Goal: Check status: Check status

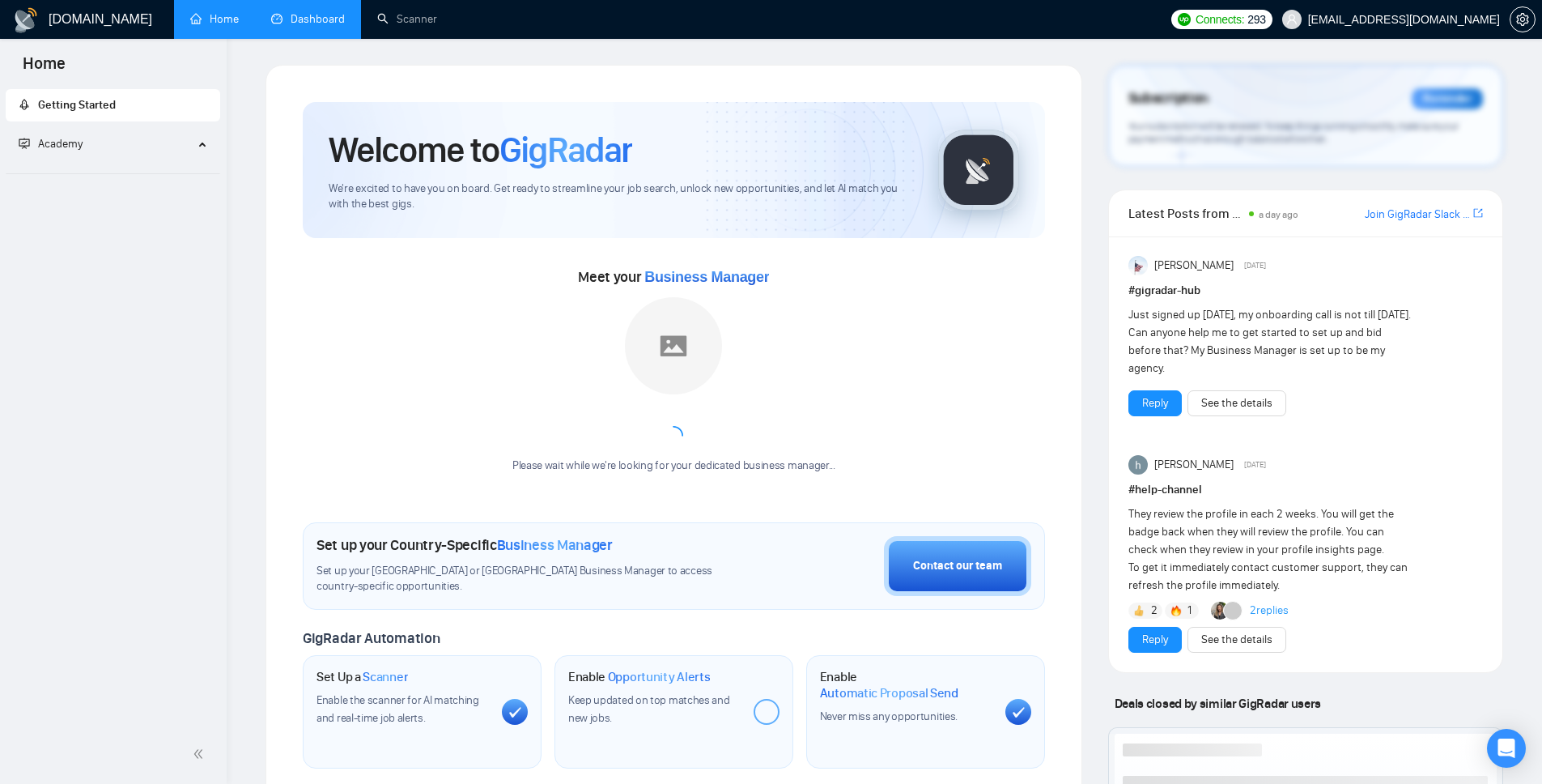
click at [308, 38] on li "Dashboard" at bounding box center [308, 20] width 106 height 39
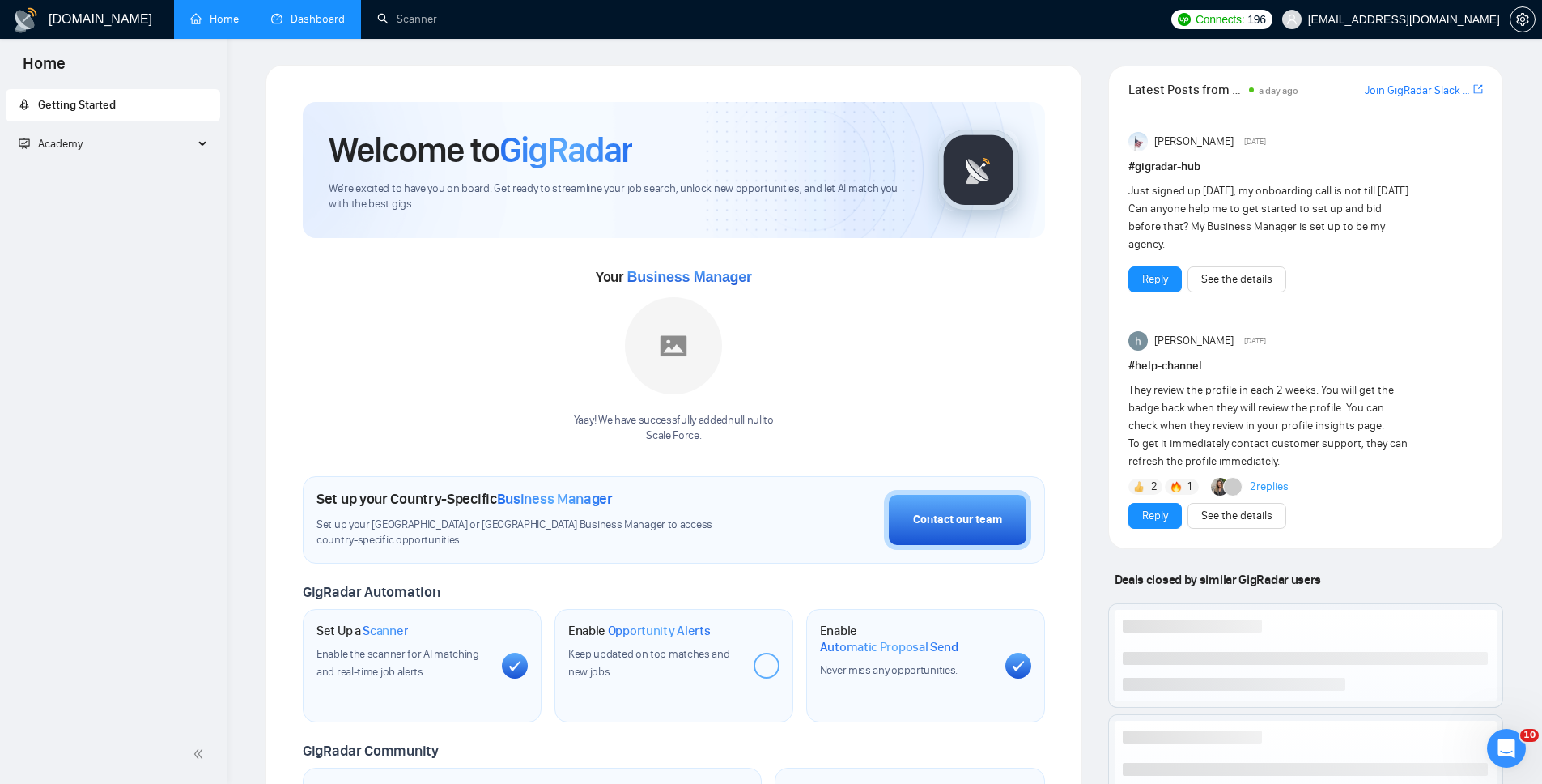
click at [303, 19] on link "Dashboard" at bounding box center [308, 19] width 74 height 14
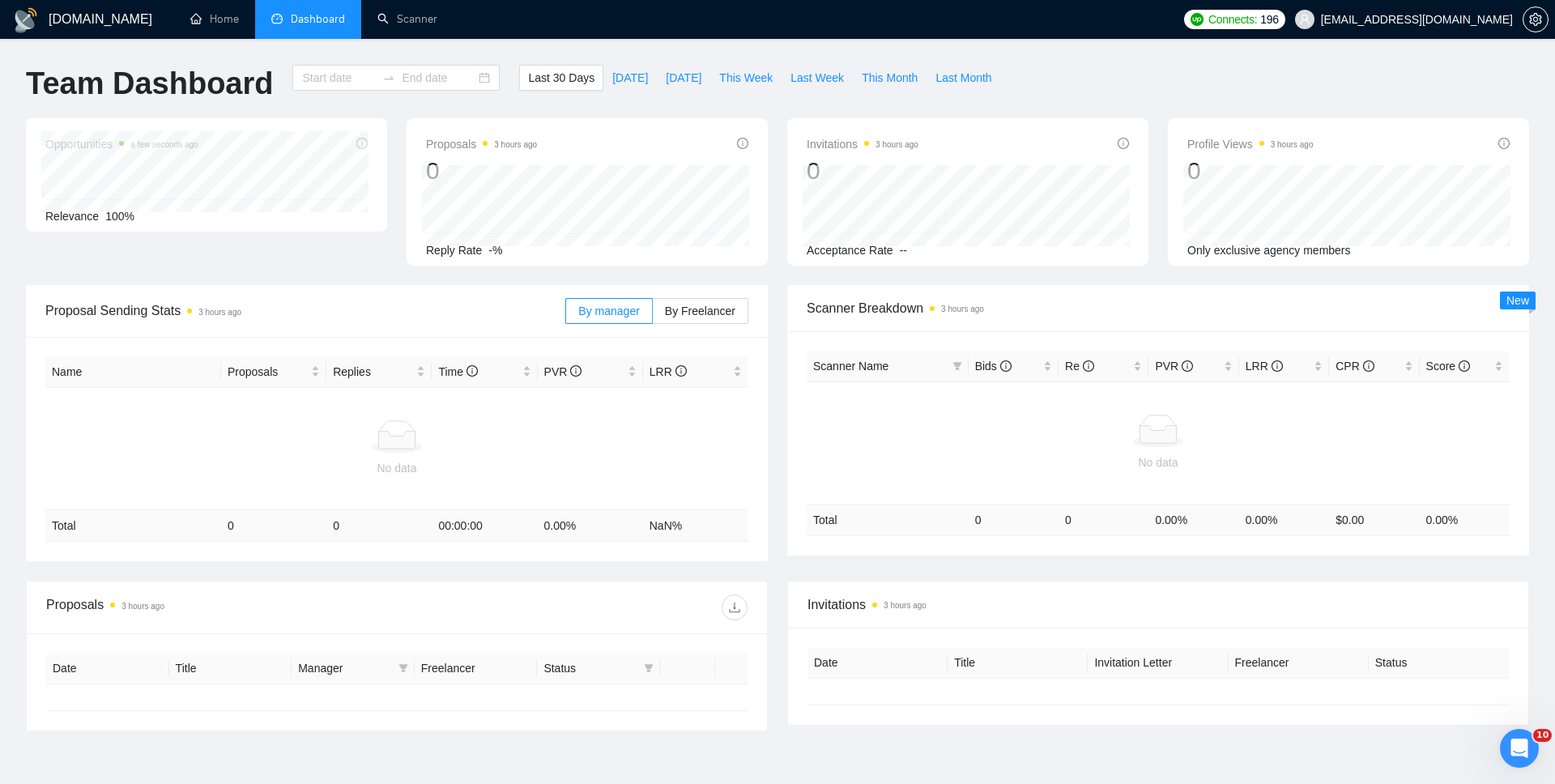
type input "[DATE]"
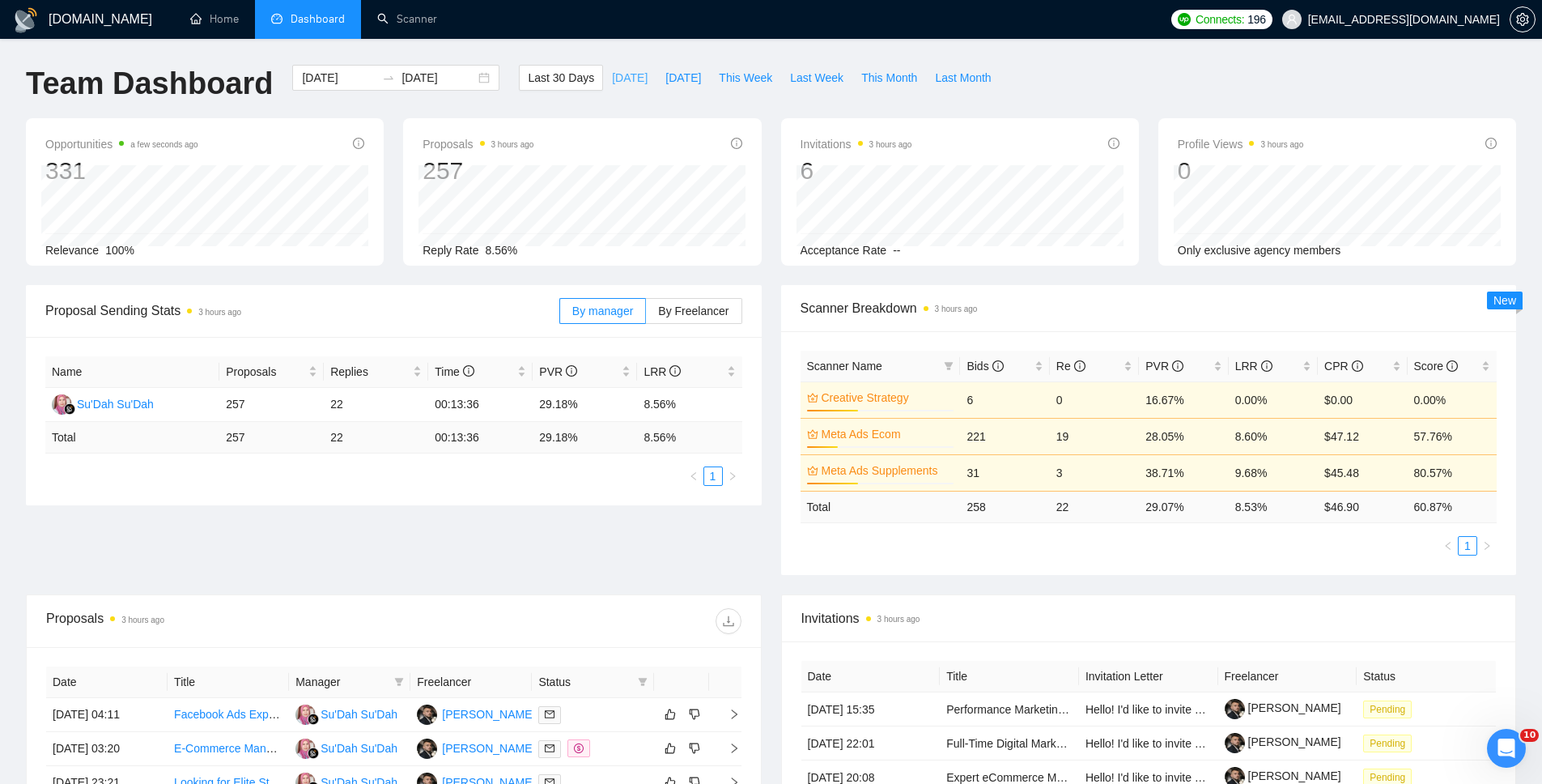
click at [625, 75] on span "[DATE]" at bounding box center [630, 78] width 36 height 18
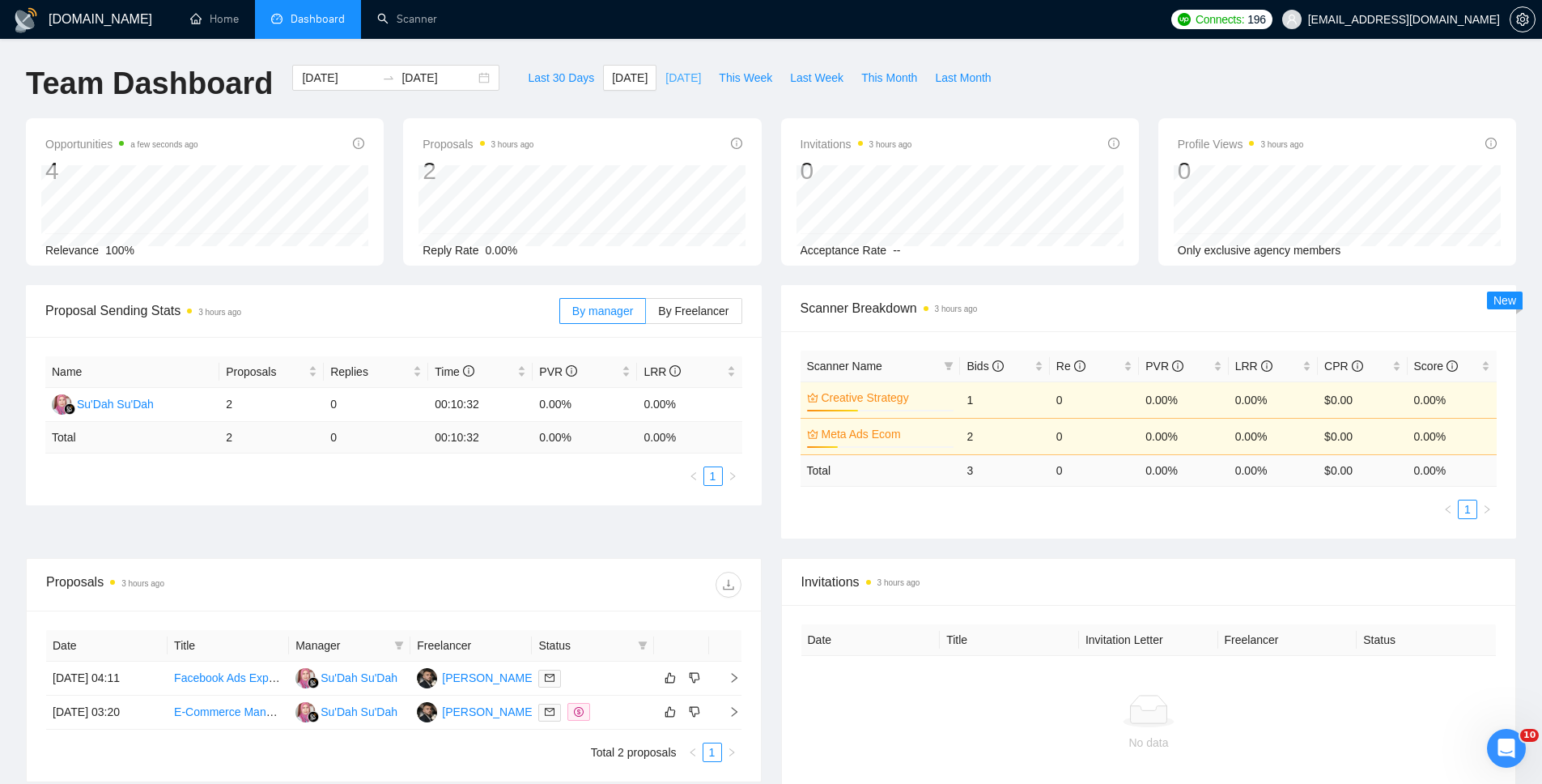
click at [685, 82] on span "[DATE]" at bounding box center [684, 78] width 36 height 18
type input "[DATE]"
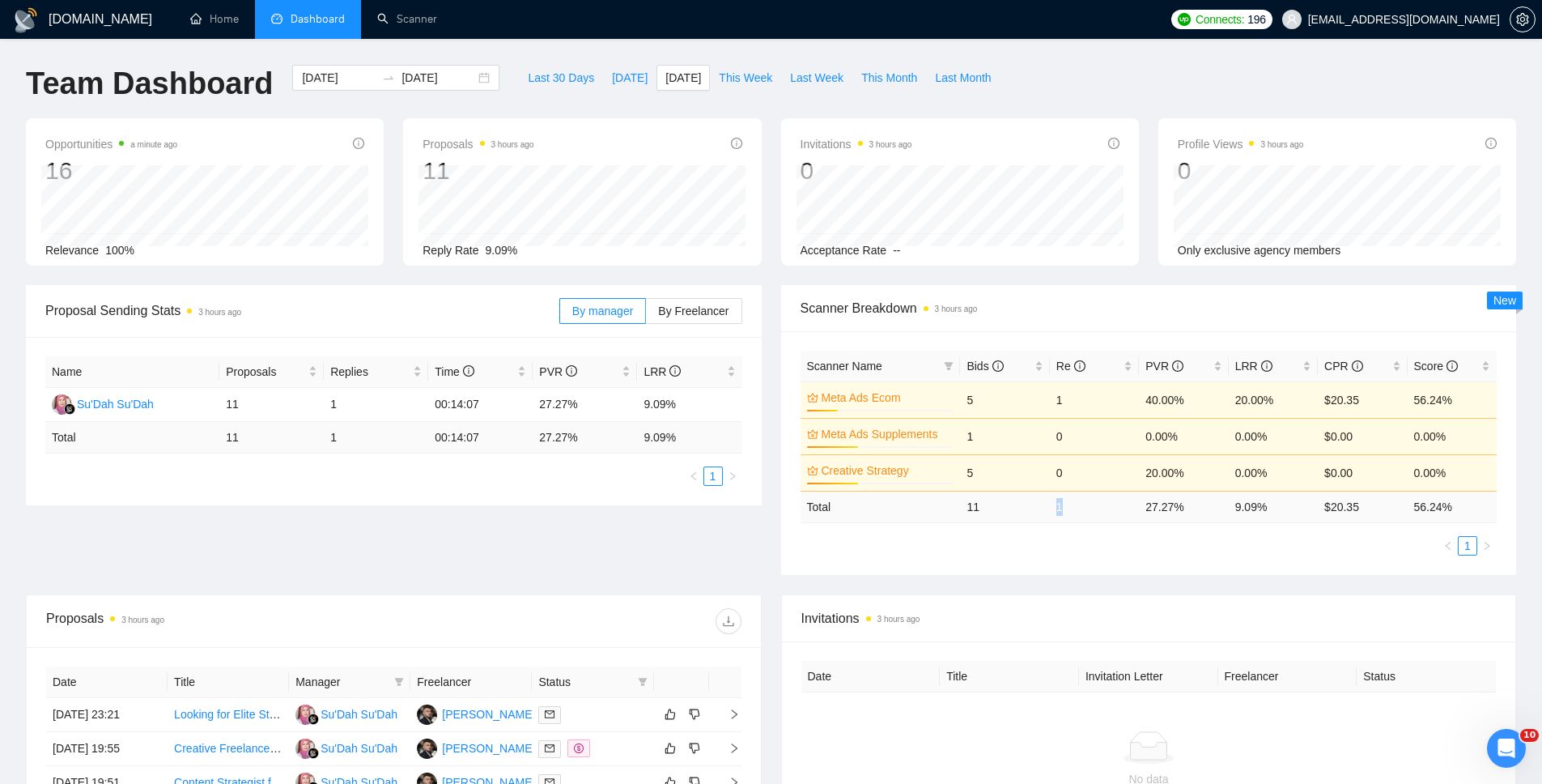
drag, startPoint x: 1047, startPoint y: 509, endPoint x: 1082, endPoint y: 511, distance: 35.1
click at [1082, 511] on tr "Total 11 1 27.27 % 9.09 % $ 20.35 56.24 %" at bounding box center [1149, 506] width 697 height 32
click at [1283, 546] on ul "1" at bounding box center [1149, 546] width 697 height 20
click at [889, 69] on span "This Month" at bounding box center [890, 78] width 56 height 18
type input "[DATE]"
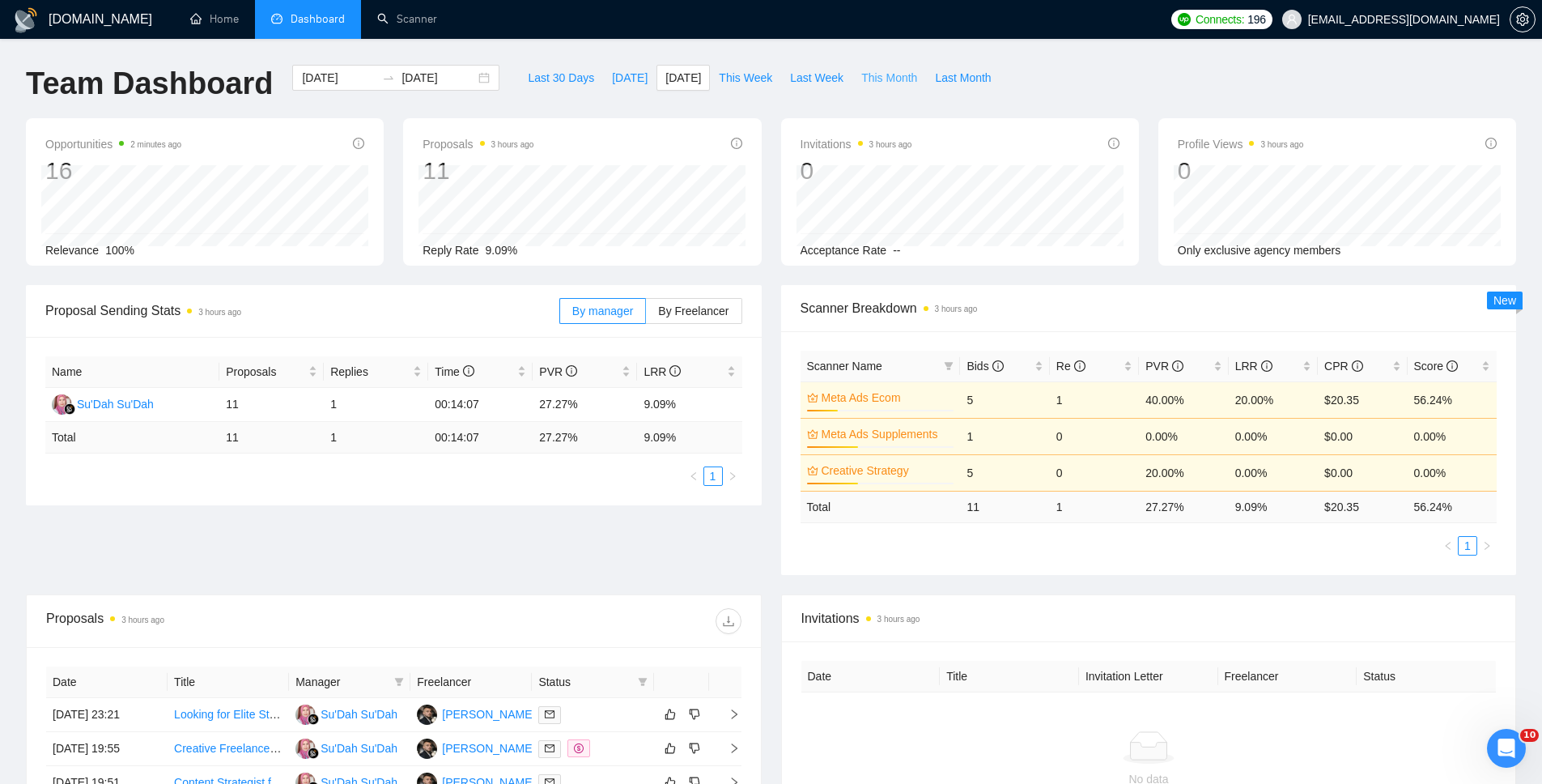
type input "[DATE]"
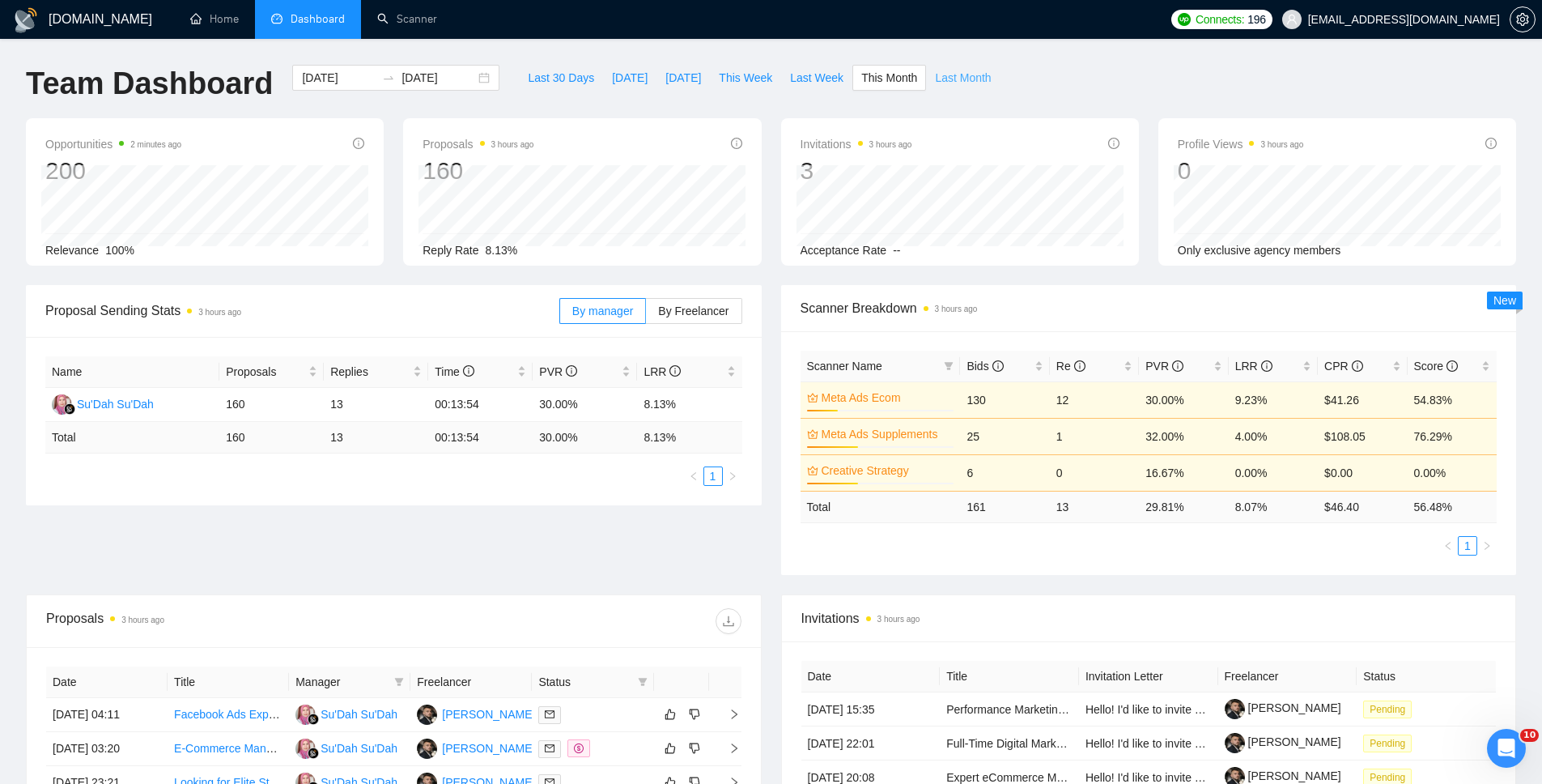
click at [964, 75] on span "Last Month" at bounding box center [963, 78] width 56 height 18
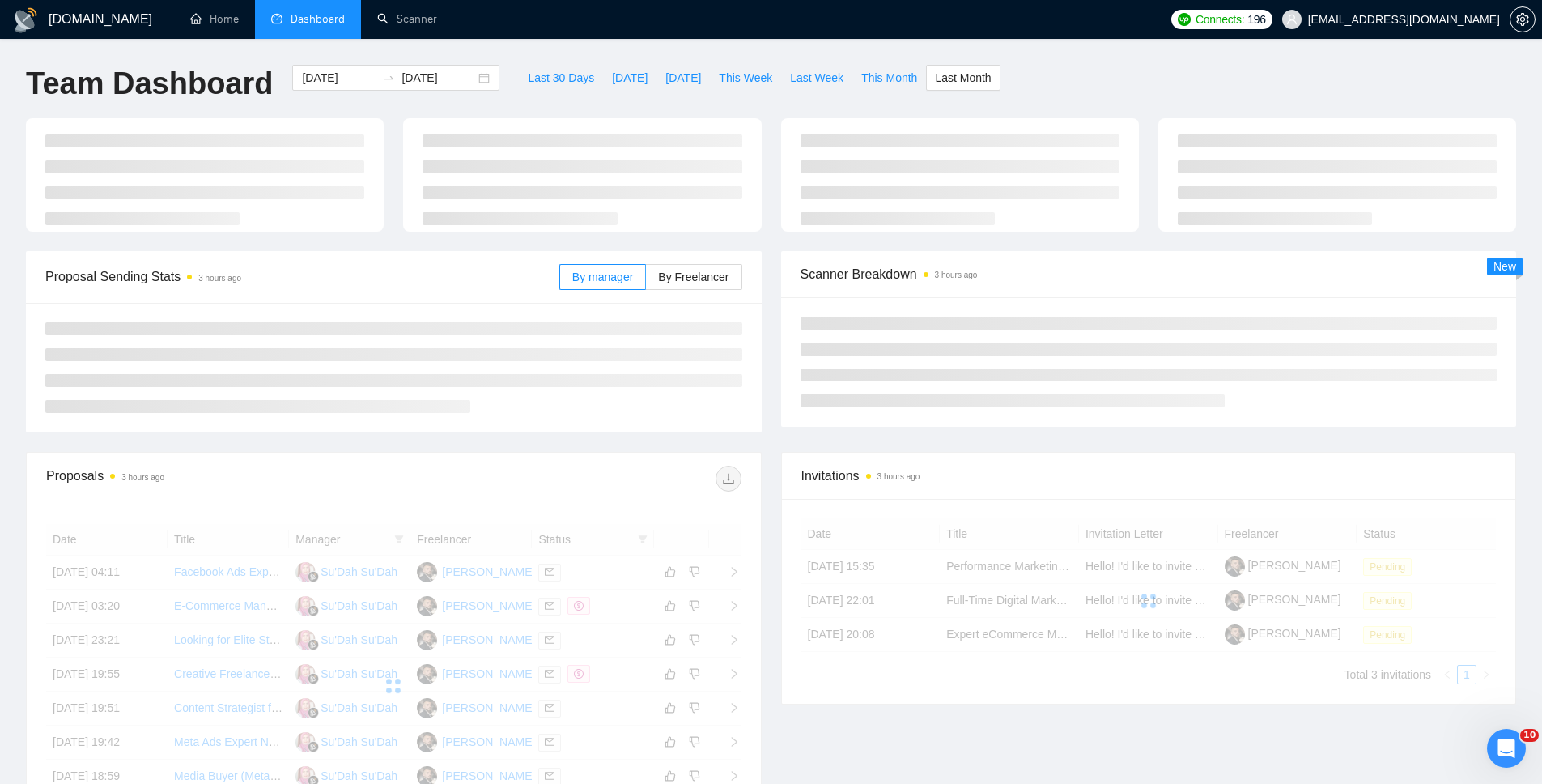
type input "[DATE]"
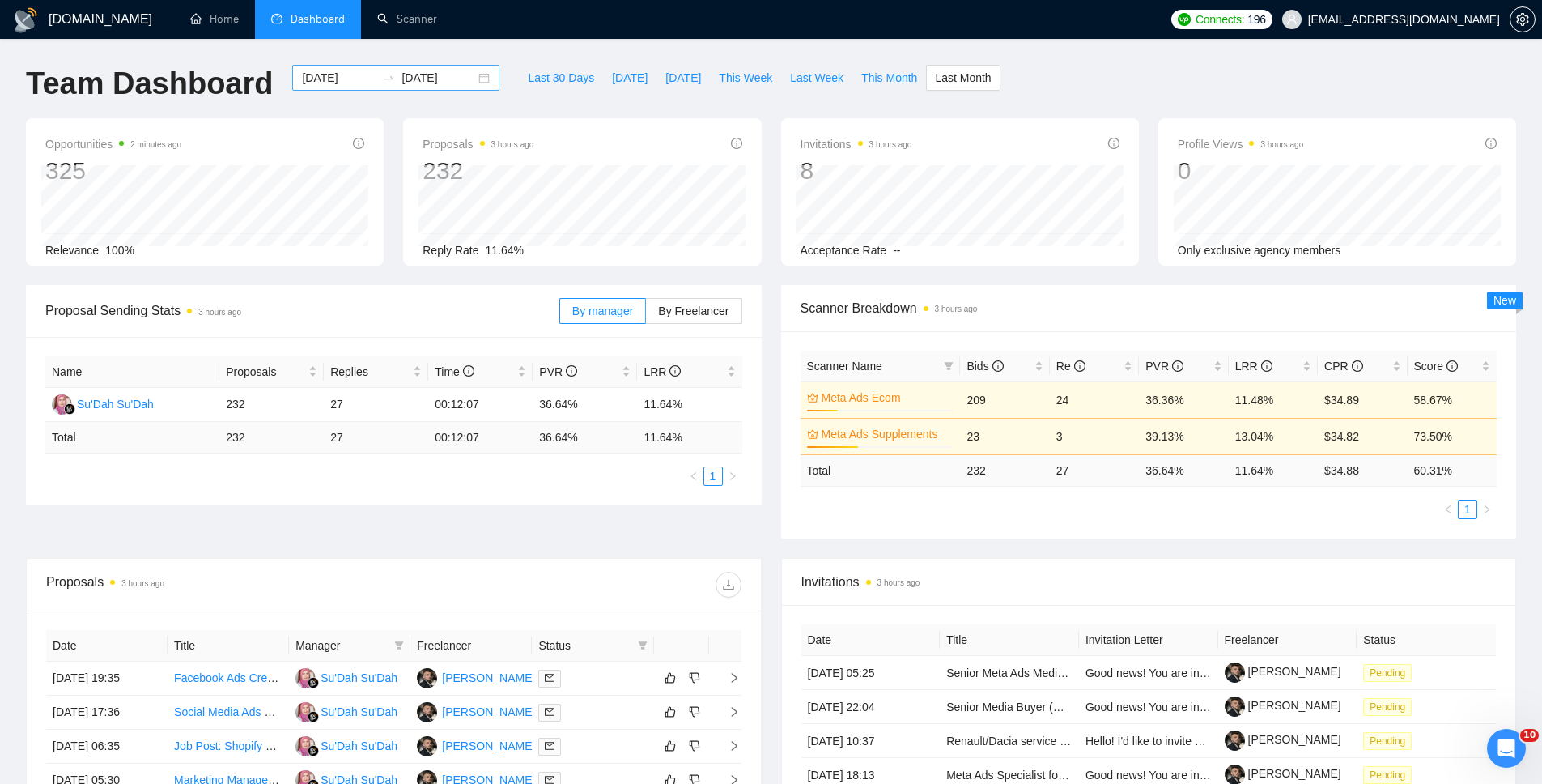
click at [401, 89] on div "[DATE] [DATE]" at bounding box center [396, 78] width 208 height 26
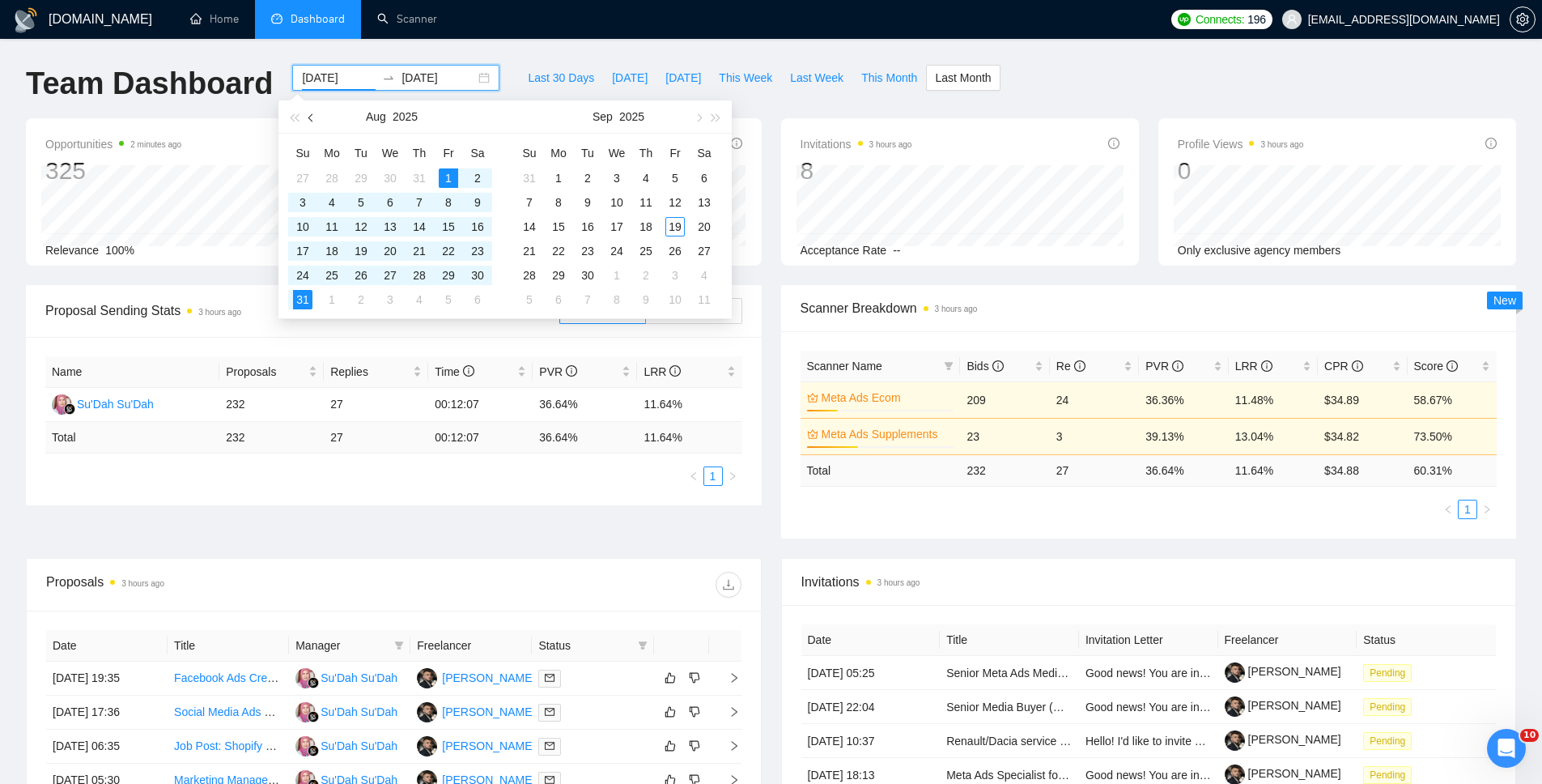
click at [315, 121] on button "button" at bounding box center [312, 117] width 18 height 33
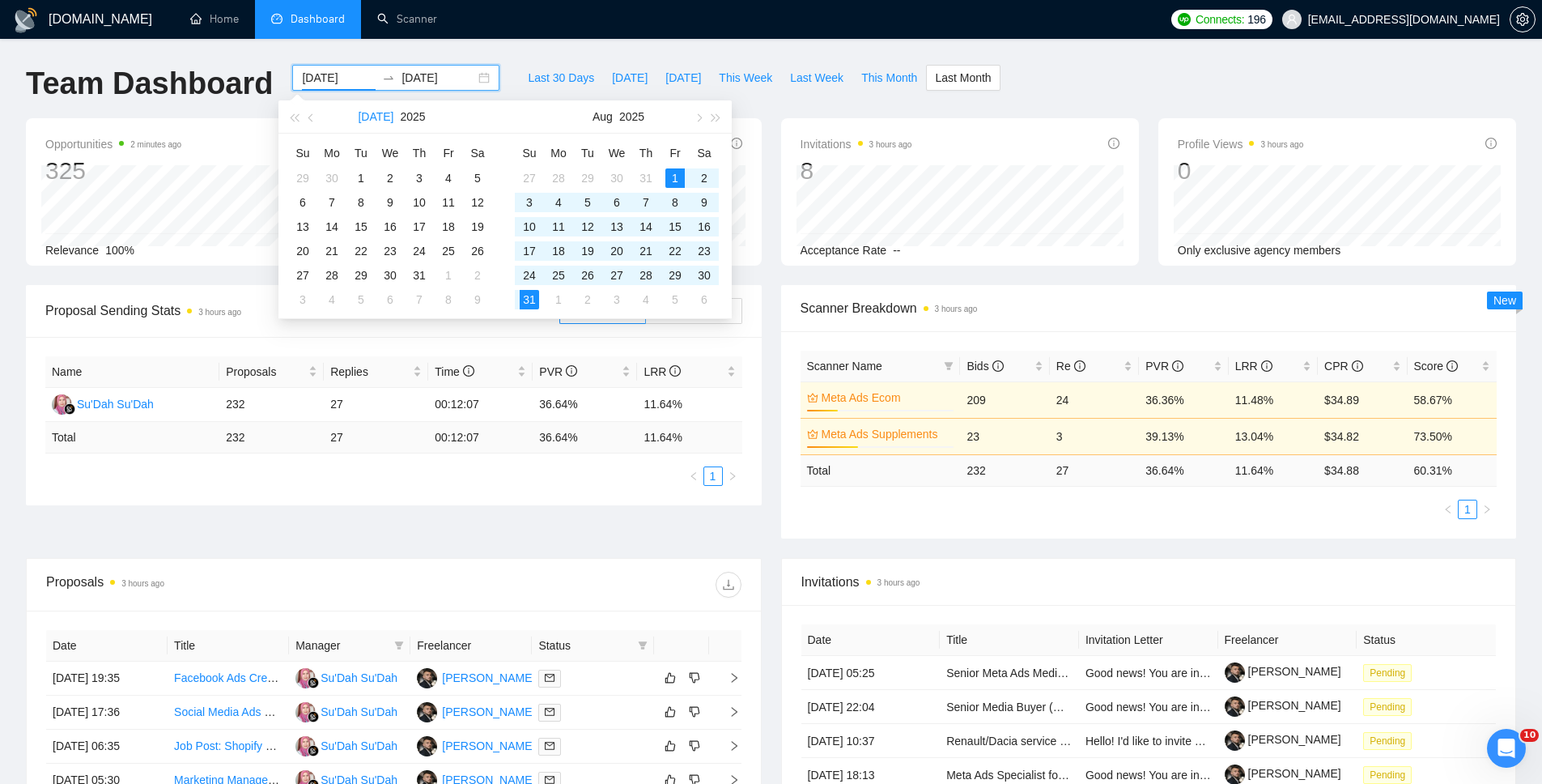
click at [374, 112] on button "[DATE]" at bounding box center [376, 117] width 36 height 33
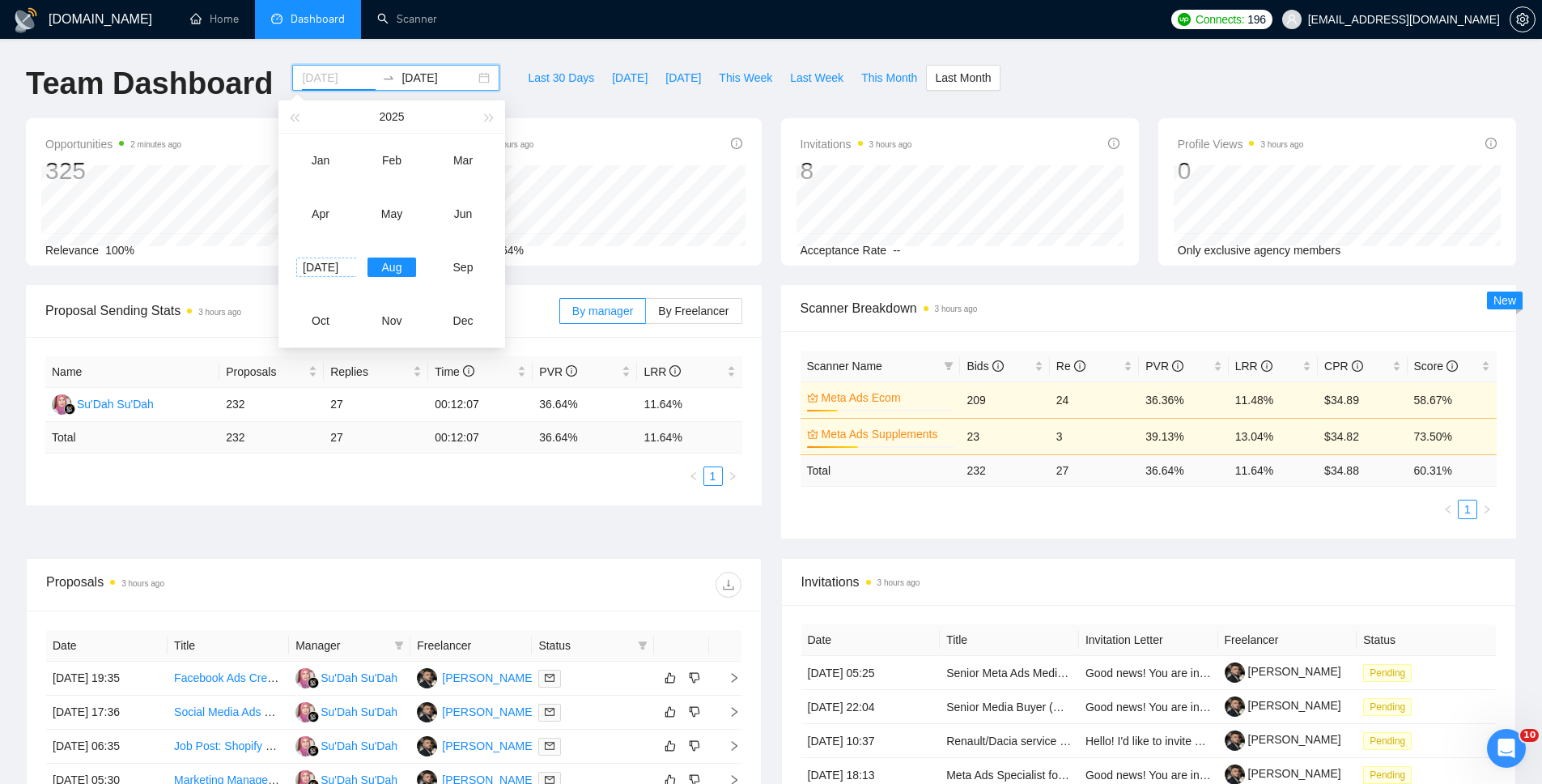
click at [316, 263] on div "[DATE]" at bounding box center [320, 267] width 48 height 20
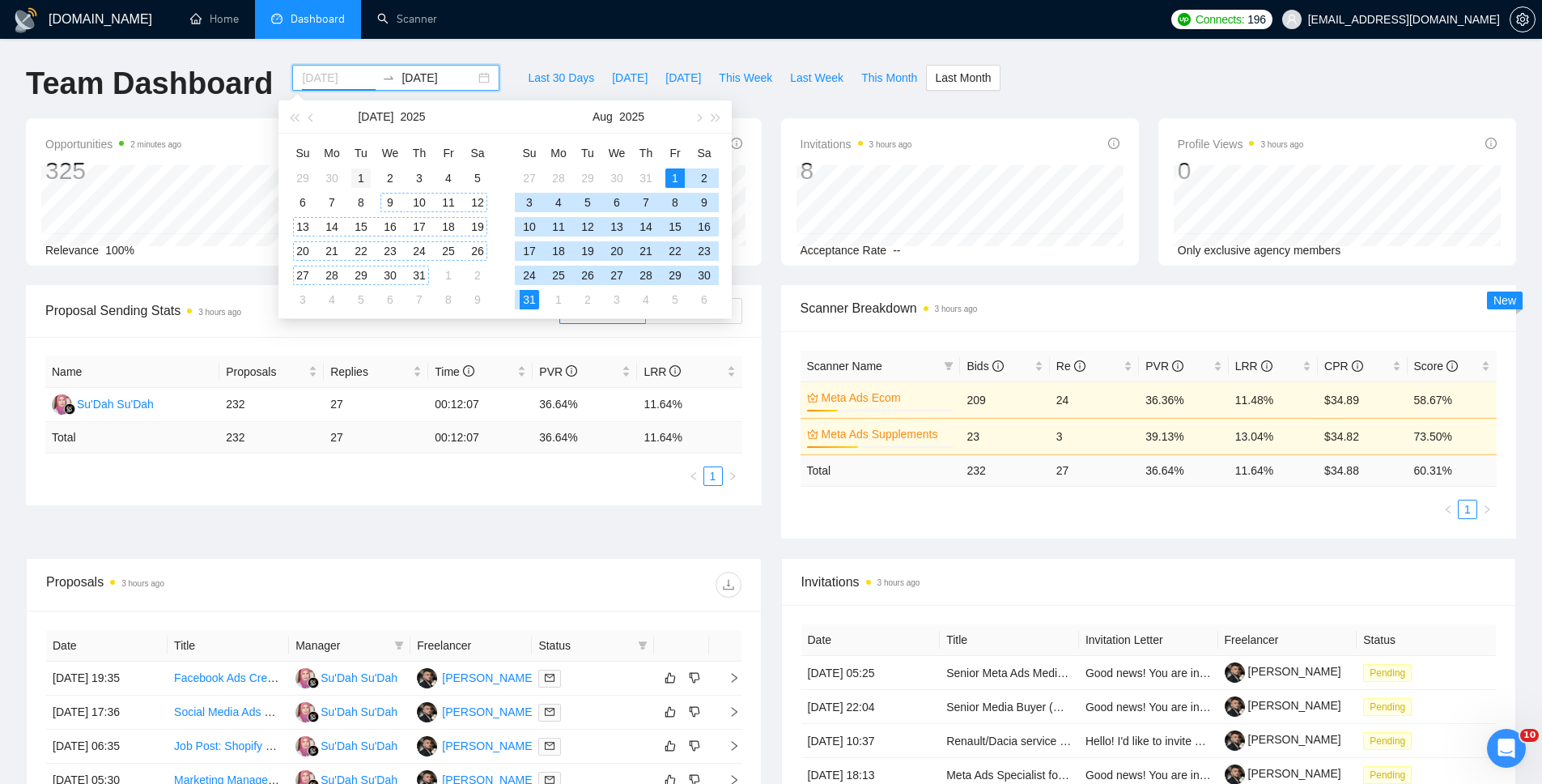
type input "[DATE]"
click at [368, 178] on div "1" at bounding box center [361, 178] width 20 height 20
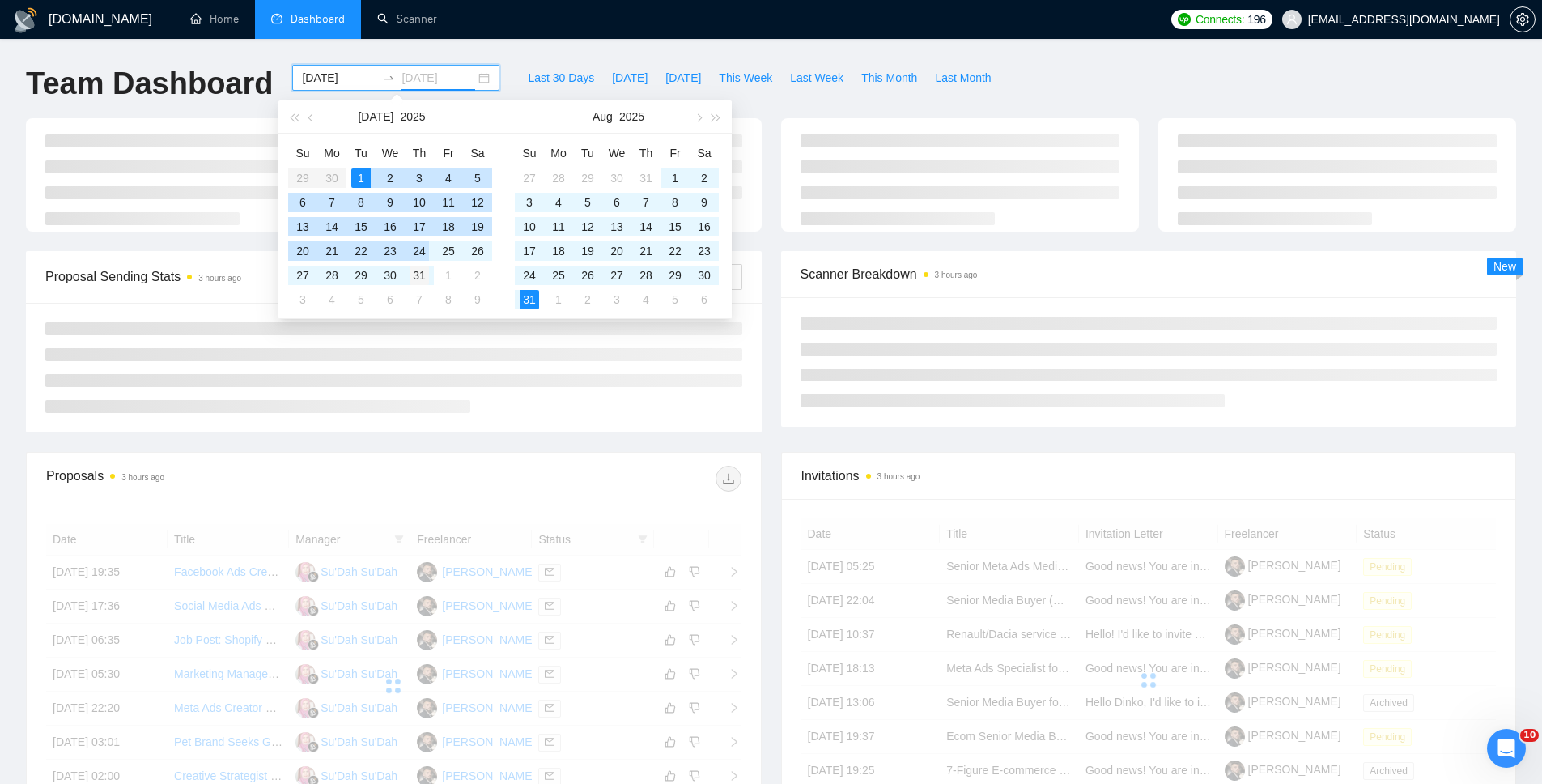
type input "[DATE]"
click at [424, 267] on div "31" at bounding box center [419, 276] width 20 height 20
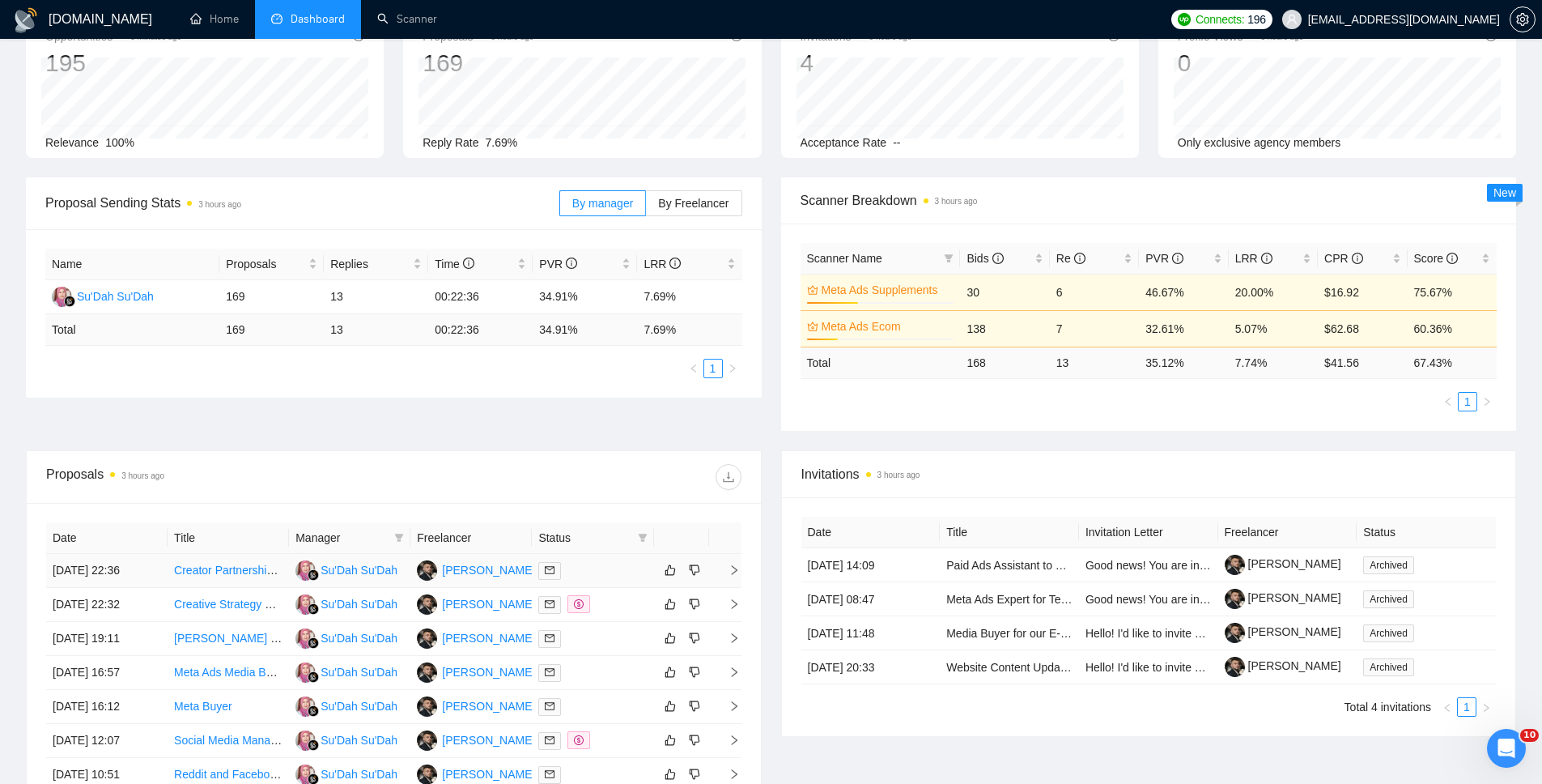
scroll to position [98, 0]
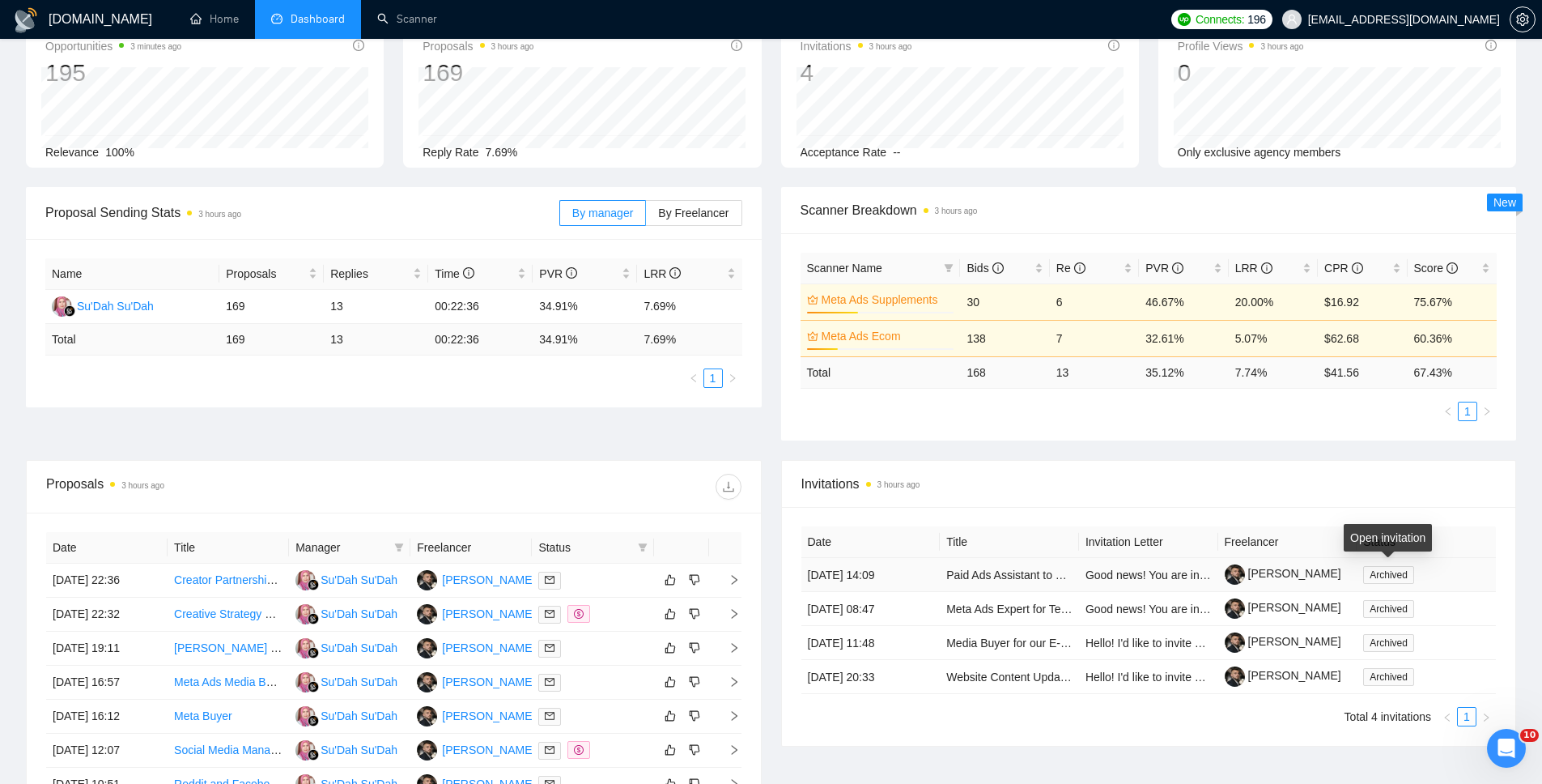
click at [1390, 571] on span "Archived" at bounding box center [1389, 575] width 51 height 18
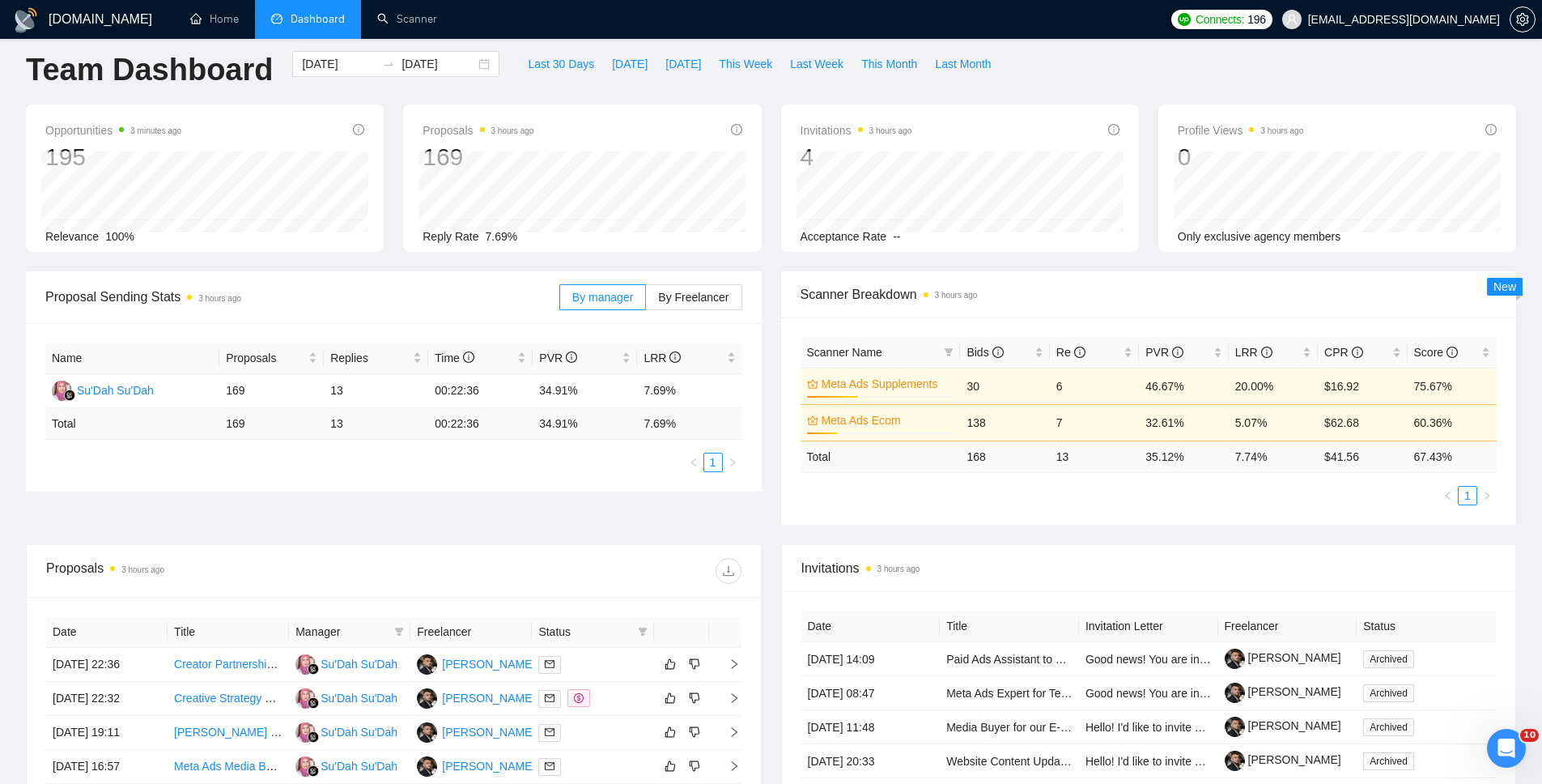
scroll to position [0, 0]
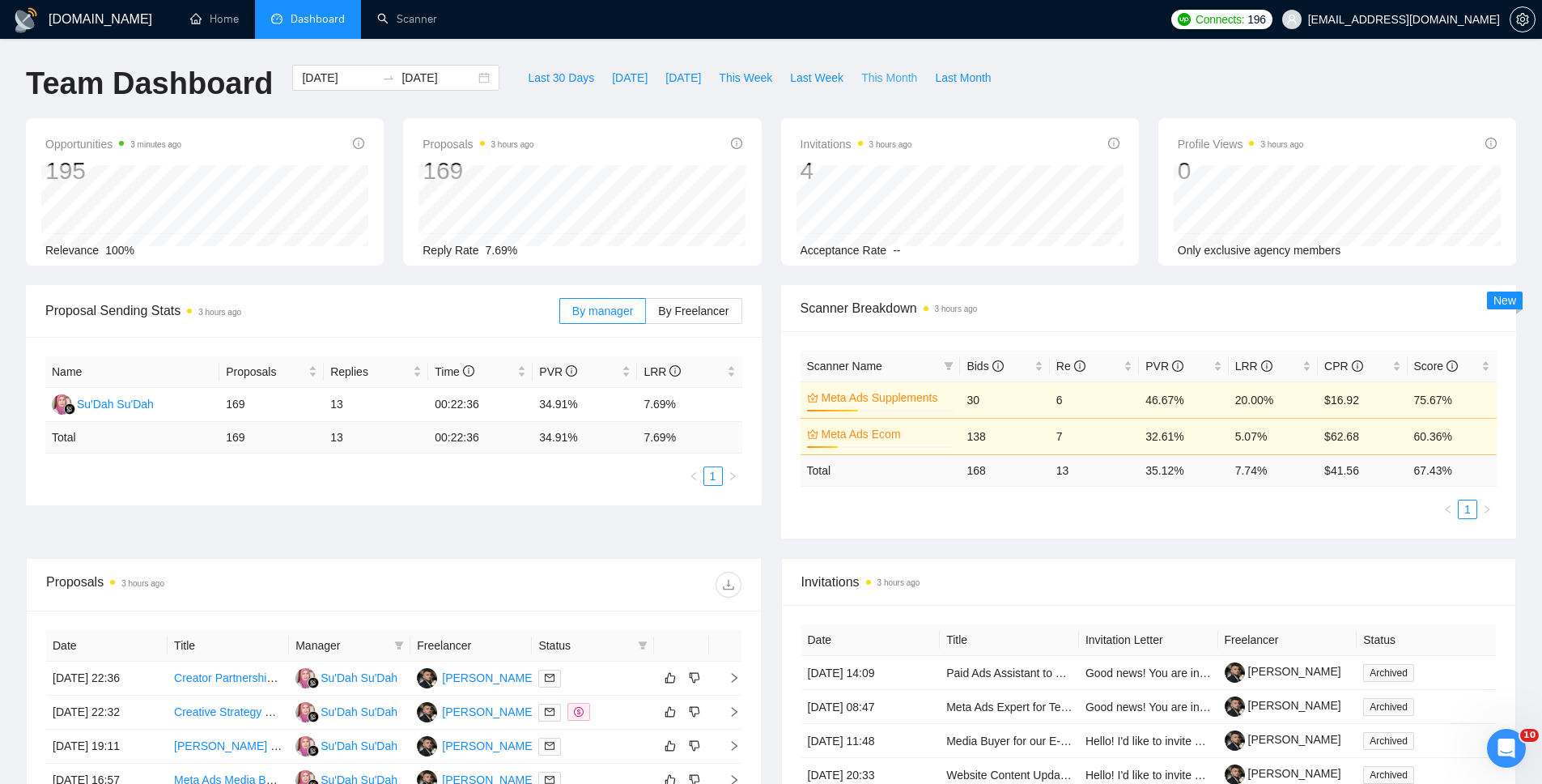
click at [899, 69] on span "This Month" at bounding box center [890, 78] width 56 height 18
type input "[DATE]"
